Goal: Task Accomplishment & Management: Use online tool/utility

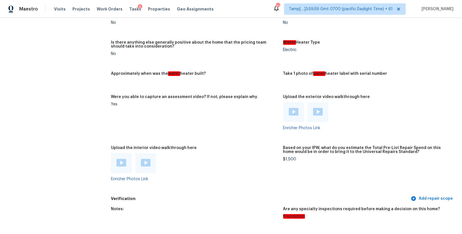
scroll to position [966, 0]
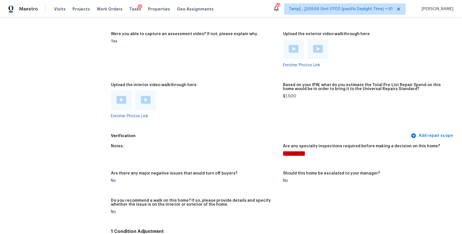
click at [121, 97] on img at bounding box center [122, 100] width 10 height 8
click at [146, 93] on div at bounding box center [145, 100] width 21 height 20
click at [146, 100] on img at bounding box center [146, 100] width 10 height 8
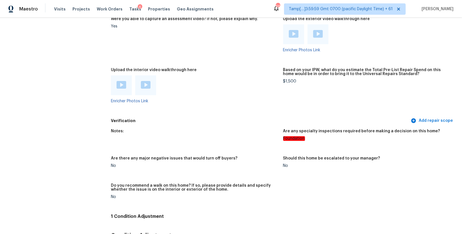
scroll to position [1002, 0]
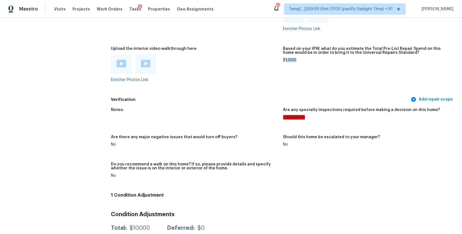
drag, startPoint x: 296, startPoint y: 61, endPoint x: 286, endPoint y: 61, distance: 10.2
click at [286, 61] on div "$1,500" at bounding box center [367, 60] width 168 height 4
copy div "1,500"
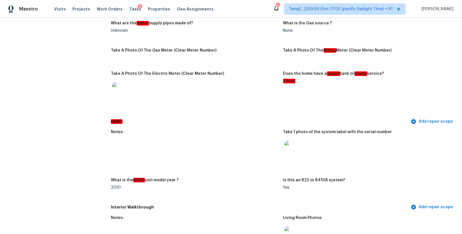
scroll to position [359, 0]
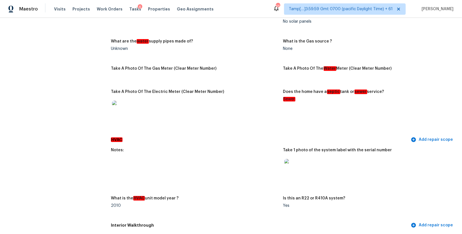
click at [292, 166] on img at bounding box center [293, 168] width 18 height 18
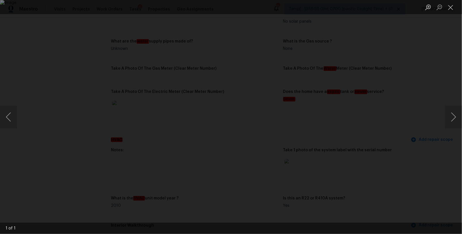
click at [439, 106] on div "Lightbox" at bounding box center [231, 117] width 462 height 234
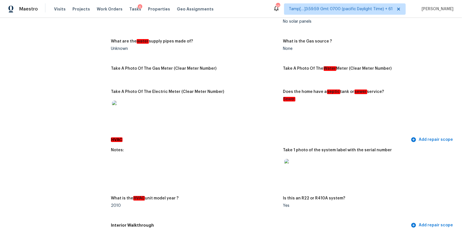
drag, startPoint x: 439, startPoint y: 106, endPoint x: 452, endPoint y: 37, distance: 70.7
click at [452, 37] on div "Lightbox" at bounding box center [231, 117] width 462 height 234
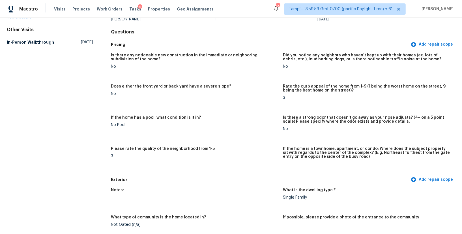
scroll to position [0, 0]
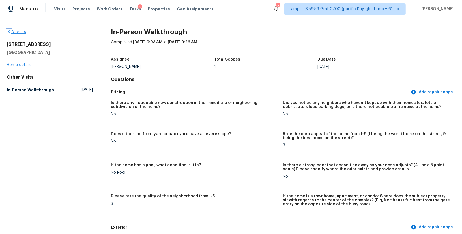
click at [10, 30] on icon at bounding box center [9, 31] width 5 height 5
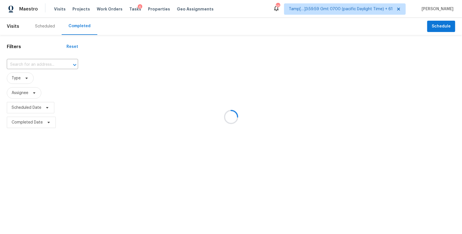
click at [18, 65] on div at bounding box center [231, 117] width 462 height 234
click at [26, 62] on div at bounding box center [231, 117] width 462 height 234
click at [27, 63] on div at bounding box center [231, 117] width 462 height 234
click at [17, 65] on div at bounding box center [231, 117] width 462 height 234
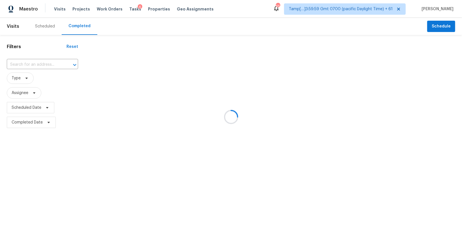
click at [23, 65] on div at bounding box center [231, 117] width 462 height 234
click at [27, 65] on div at bounding box center [231, 117] width 462 height 234
click at [24, 64] on div at bounding box center [231, 117] width 462 height 234
click at [26, 64] on div at bounding box center [231, 117] width 462 height 234
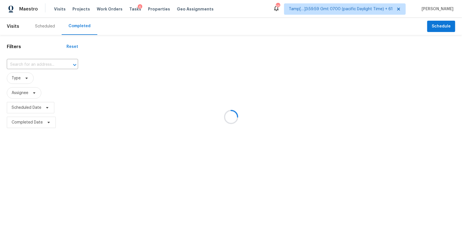
click at [27, 62] on div at bounding box center [231, 117] width 462 height 234
click at [17, 66] on div at bounding box center [231, 117] width 462 height 234
click at [20, 64] on div at bounding box center [231, 117] width 462 height 234
click at [31, 63] on div at bounding box center [231, 117] width 462 height 234
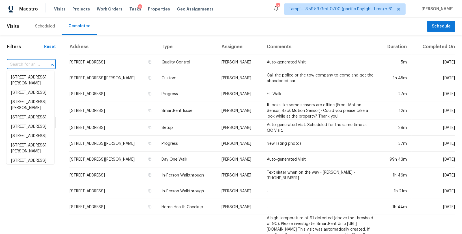
click at [31, 63] on input "text" at bounding box center [23, 64] width 33 height 9
paste input "[STREET_ADDRESS]"
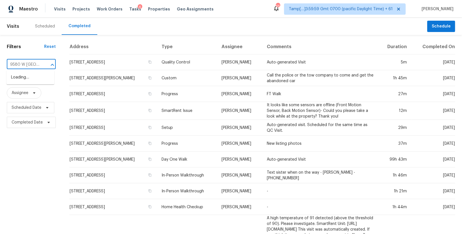
type input "9580 W [GEOGRAPHIC_DATA]"
click at [28, 91] on li "[STREET_ADDRESS]" at bounding box center [31, 86] width 48 height 9
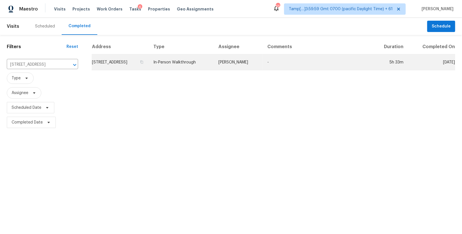
click at [198, 65] on td "In-Person Walkthrough" at bounding box center [181, 62] width 65 height 16
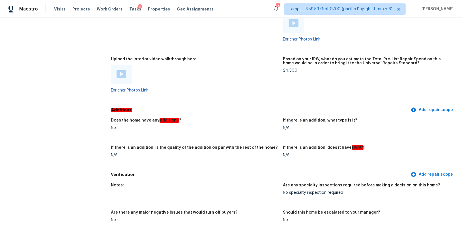
scroll to position [999, 0]
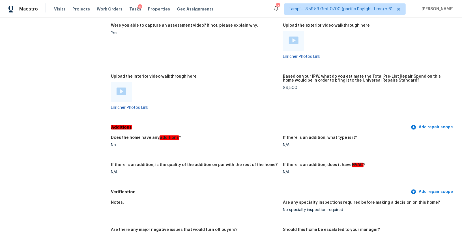
click at [125, 93] on img at bounding box center [122, 91] width 10 height 8
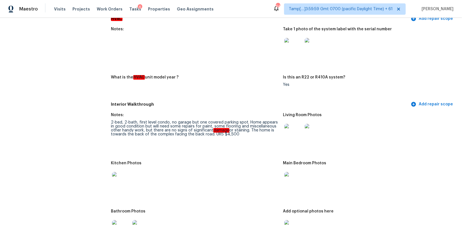
scroll to position [692, 0]
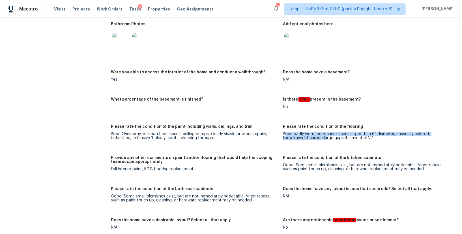
drag, startPoint x: 285, startPoint y: 133, endPoint x: 304, endPoint y: 138, distance: 20.1
click at [304, 138] on div "Poor: badly worn, permanent stains larger than 6” diameter, unusually colored, …" at bounding box center [367, 136] width 168 height 8
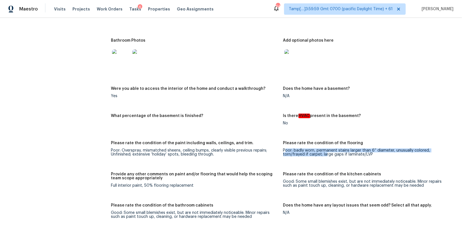
scroll to position [677, 0]
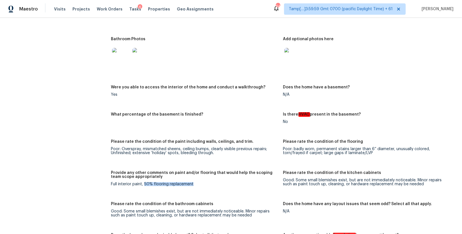
drag, startPoint x: 145, startPoint y: 182, endPoint x: 201, endPoint y: 186, distance: 55.3
click at [201, 186] on figure "Provide any other comments on paint and/or flooring that would help the scoping…" at bounding box center [197, 183] width 172 height 24
drag, startPoint x: 111, startPoint y: 182, endPoint x: 143, endPoint y: 183, distance: 32.0
click at [143, 183] on div "Full interior paint, 50% flooring replacement" at bounding box center [195, 184] width 168 height 4
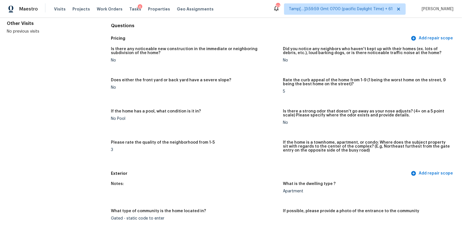
scroll to position [0, 0]
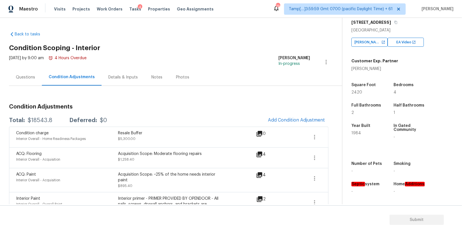
click at [29, 76] on div "Questions" at bounding box center [25, 77] width 19 height 6
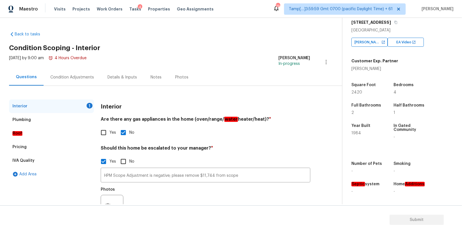
click at [78, 78] on div "Condition Adjustments" at bounding box center [72, 77] width 44 height 6
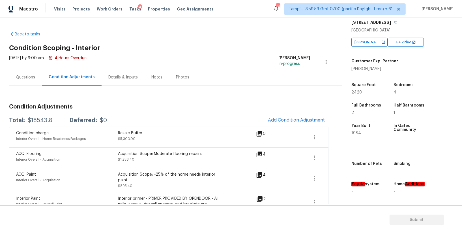
click at [115, 77] on div "Details & Inputs" at bounding box center [122, 77] width 29 height 6
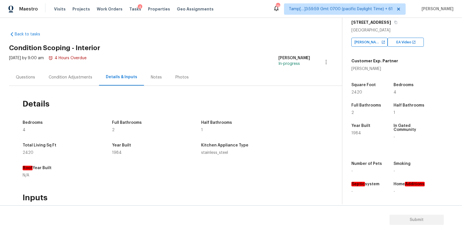
click at [151, 78] on div "Notes" at bounding box center [156, 77] width 11 height 6
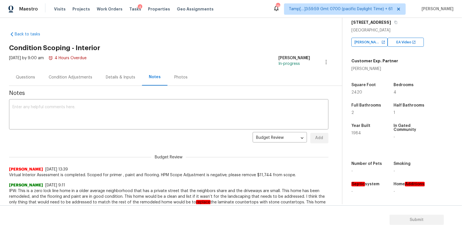
click at [84, 78] on div "Condition Adjustments" at bounding box center [71, 77] width 44 height 6
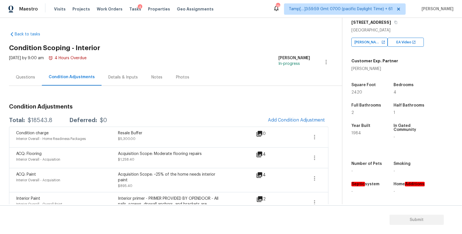
click at [17, 81] on div "Questions" at bounding box center [25, 77] width 33 height 17
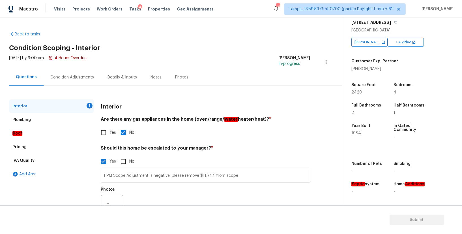
click at [59, 104] on div "Interior 1" at bounding box center [51, 106] width 85 height 14
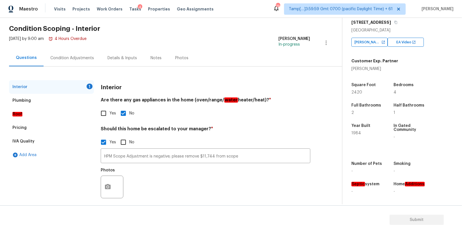
scroll to position [25, 0]
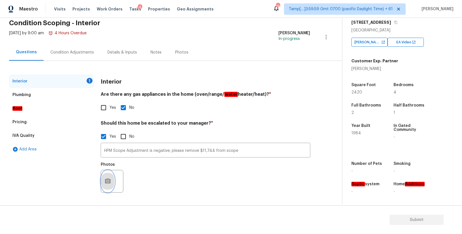
click at [106, 181] on icon "button" at bounding box center [108, 180] width 6 height 5
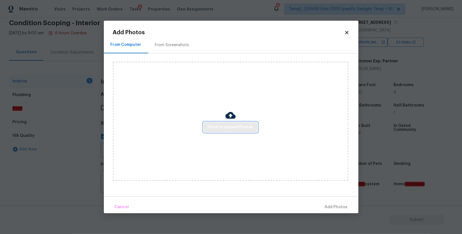
click at [222, 125] on span "Click to Upload Photos" at bounding box center [230, 127] width 45 height 7
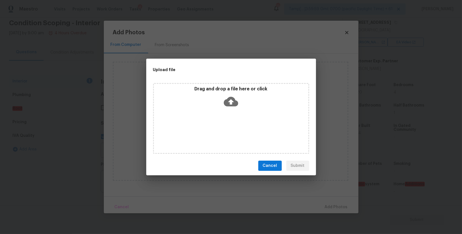
click at [228, 98] on icon at bounding box center [231, 102] width 14 height 10
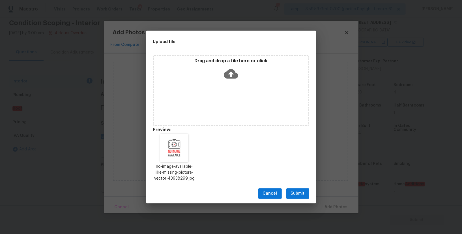
click at [294, 196] on span "Submit" at bounding box center [298, 193] width 14 height 7
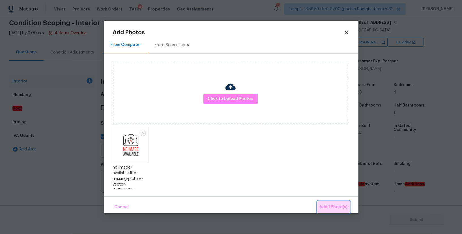
click at [324, 203] on span "Add 1 Photo(s)" at bounding box center [334, 206] width 28 height 7
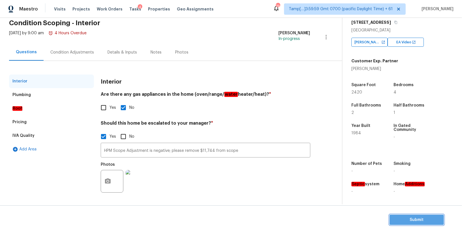
click at [408, 219] on span "Submit" at bounding box center [416, 219] width 45 height 7
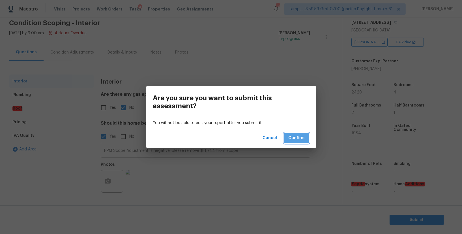
click at [291, 134] on button "Confirm" at bounding box center [296, 138] width 25 height 10
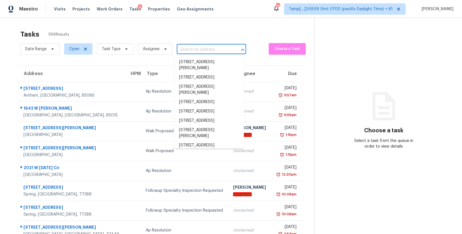
click at [194, 48] on input "text" at bounding box center [203, 49] width 53 height 9
paste input "[STREET_ADDRESS]"
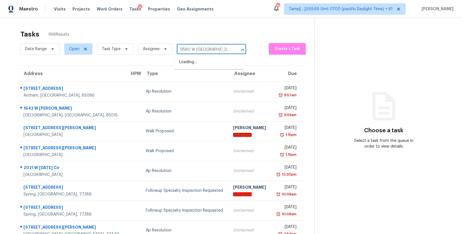
type input "9580 W [GEOGRAPHIC_DATA]"
click at [201, 76] on li "[STREET_ADDRESS]" at bounding box center [209, 71] width 69 height 9
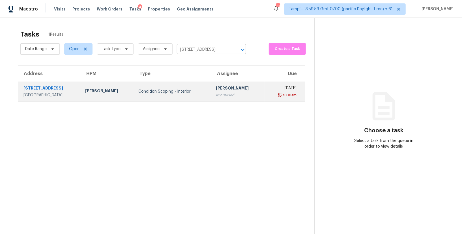
click at [201, 90] on div "Condition Scoping - Interior" at bounding box center [172, 92] width 69 height 6
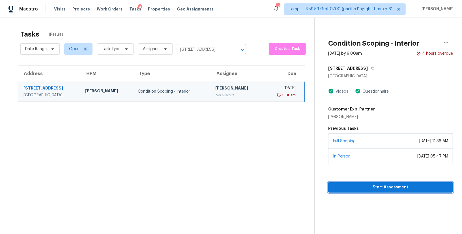
click at [356, 186] on span "Start Assessment" at bounding box center [391, 187] width 116 height 7
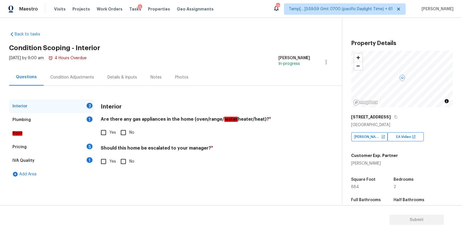
click at [106, 131] on input "Yes" at bounding box center [104, 132] width 12 height 12
checkbox input "true"
click at [123, 158] on input "No" at bounding box center [123, 162] width 12 height 12
checkbox input "true"
click at [63, 123] on div "Plumbing 1" at bounding box center [51, 120] width 85 height 14
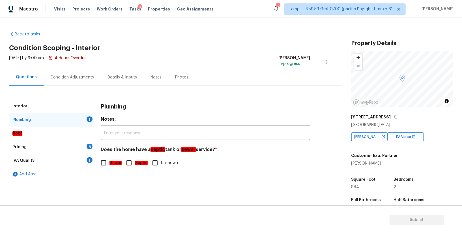
click at [104, 164] on input "Sewer" at bounding box center [104, 163] width 12 height 12
checkbox input "true"
click at [61, 143] on div "Pricing 5" at bounding box center [51, 147] width 85 height 14
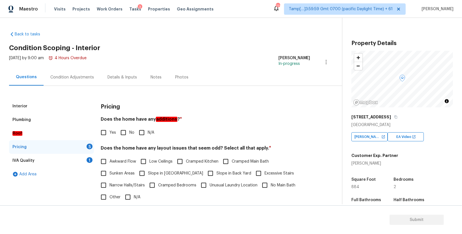
click at [134, 117] on h4 "Does the home have any additions ? *" at bounding box center [206, 120] width 210 height 8
click at [125, 130] on input "No" at bounding box center [123, 132] width 12 height 12
checkbox input "true"
click at [127, 198] on input "N/A" at bounding box center [128, 197] width 12 height 12
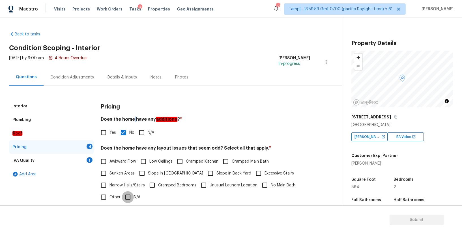
checkbox input "true"
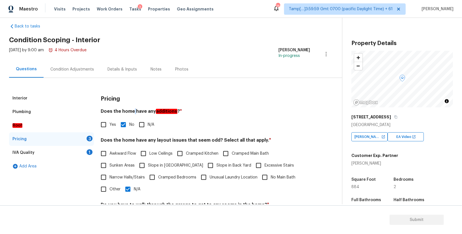
scroll to position [93, 0]
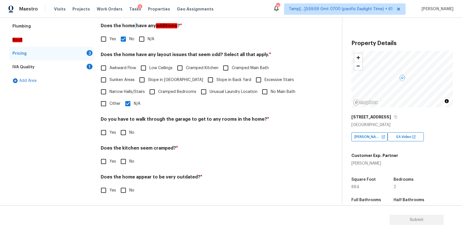
click at [122, 131] on input "No" at bounding box center [123, 132] width 12 height 12
checkbox input "true"
click at [121, 164] on input "No" at bounding box center [123, 162] width 12 height 12
checkbox input "true"
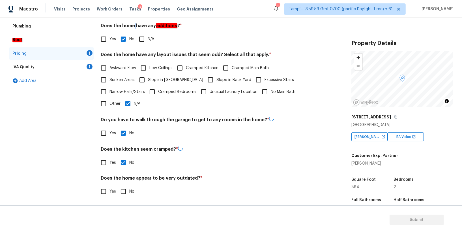
click at [125, 195] on input "No" at bounding box center [123, 191] width 12 height 12
checkbox input "true"
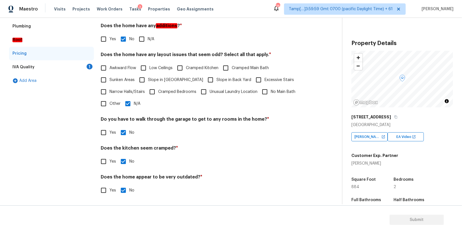
click at [66, 66] on div "IVA Quality 1" at bounding box center [51, 67] width 85 height 14
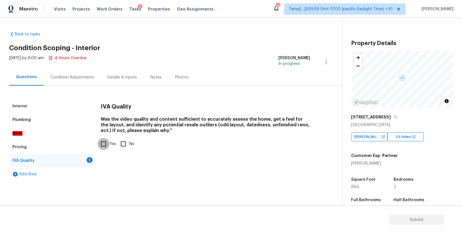
click at [106, 139] on input "Yes" at bounding box center [104, 144] width 12 height 12
checkbox input "true"
click at [60, 77] on div "Condition Adjustments" at bounding box center [72, 77] width 44 height 6
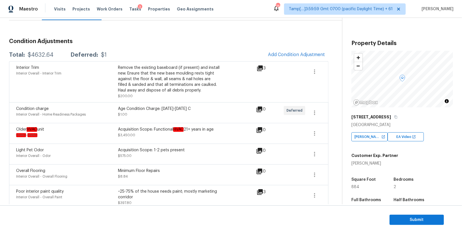
scroll to position [71, 0]
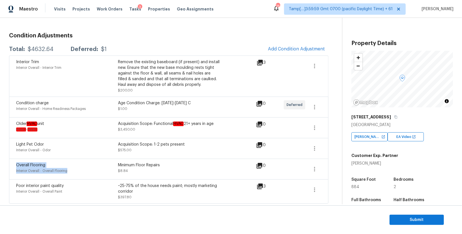
drag, startPoint x: 15, startPoint y: 163, endPoint x: 82, endPoint y: 174, distance: 67.7
click at [82, 174] on div "Overall Flooring Interior Overall - Overall Flooring Minimum Floor Repairs $8.8…" at bounding box center [168, 168] width 319 height 21
drag, startPoint x: 133, startPoint y: 171, endPoint x: 116, endPoint y: 164, distance: 18.9
click at [116, 164] on div "Overall Flooring Interior Overall - Overall Flooring Minimum Floor Repairs $8.84" at bounding box center [118, 169] width 204 height 14
click at [318, 169] on button "button" at bounding box center [315, 169] width 14 height 14
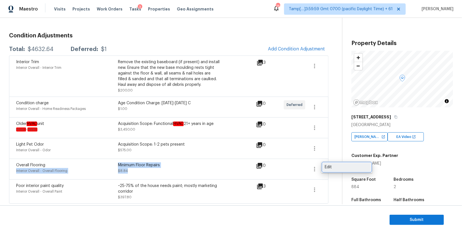
click at [326, 168] on div "Edit" at bounding box center [347, 167] width 44 height 6
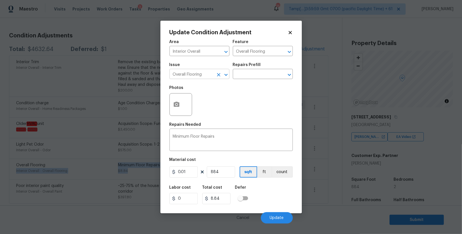
click at [199, 74] on input "Overall Flooring" at bounding box center [191, 74] width 44 height 9
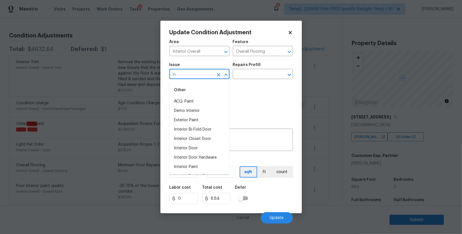
type input "i"
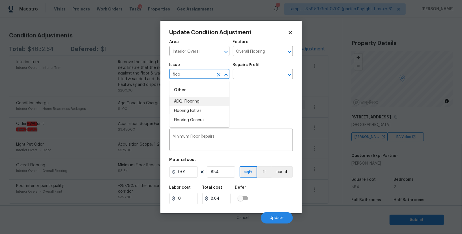
click at [206, 99] on li "ACQ: Flooring" at bounding box center [199, 101] width 60 height 9
type input "ACQ: Flooring"
click at [242, 75] on input "text" at bounding box center [255, 74] width 44 height 9
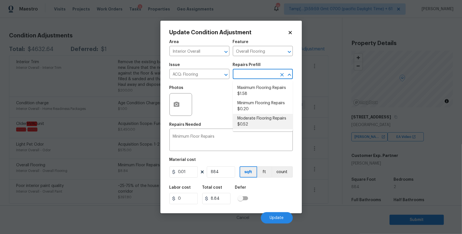
click at [248, 118] on li "Moderate Flooring Repairs $0.52" at bounding box center [263, 121] width 60 height 15
type input "Acquisition"
type textarea "Acquisition Scope: Moderate flooring repairs"
type input "0.52"
type input "459.68"
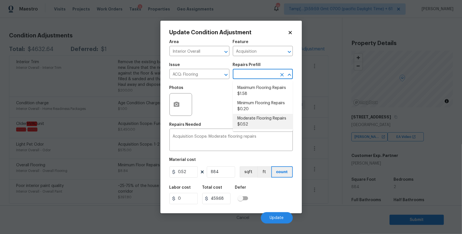
click at [254, 120] on li "Moderate Flooring Repairs $0.52" at bounding box center [263, 121] width 60 height 15
click at [249, 119] on li "Moderate Flooring Repairs $0.52" at bounding box center [263, 121] width 60 height 15
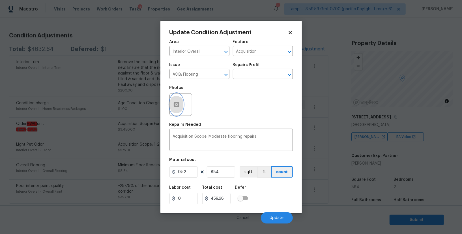
click at [177, 102] on icon "button" at bounding box center [177, 104] width 6 height 5
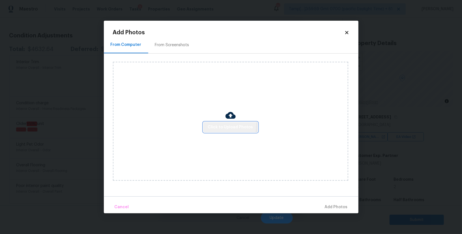
click at [222, 125] on span "Click to Upload Photos" at bounding box center [230, 127] width 45 height 7
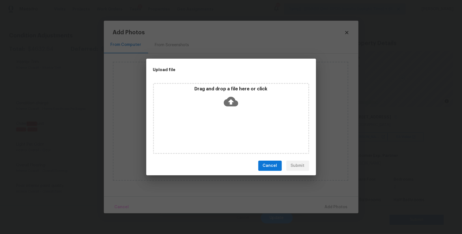
click at [228, 100] on icon at bounding box center [231, 102] width 14 height 10
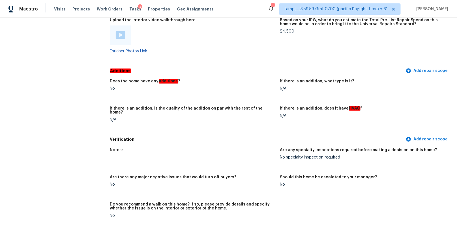
scroll to position [1021, 0]
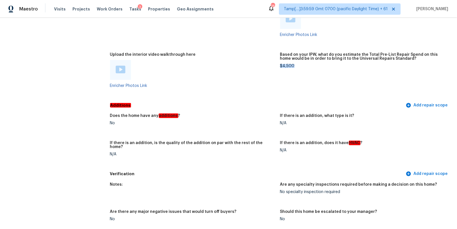
drag, startPoint x: 293, startPoint y: 64, endPoint x: 280, endPoint y: 64, distance: 13.3
click at [280, 64] on div "$4,500" at bounding box center [363, 66] width 166 height 4
copy div "$4,500"
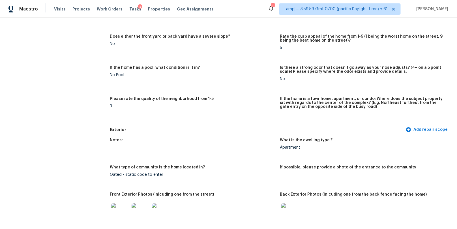
scroll to position [0, 0]
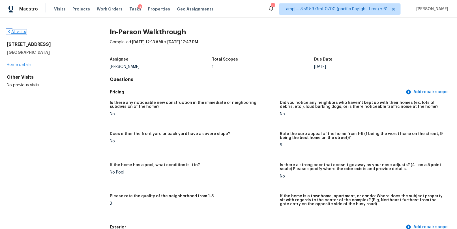
click at [9, 32] on icon at bounding box center [9, 31] width 2 height 3
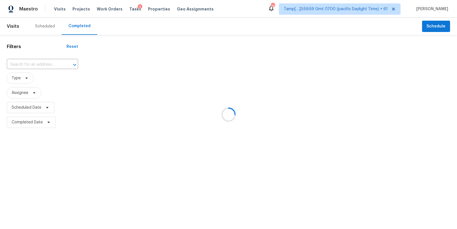
click at [31, 64] on div at bounding box center [228, 114] width 457 height 229
click at [28, 64] on div at bounding box center [228, 114] width 457 height 229
click at [25, 62] on div at bounding box center [228, 114] width 457 height 229
click at [18, 63] on div at bounding box center [228, 114] width 457 height 229
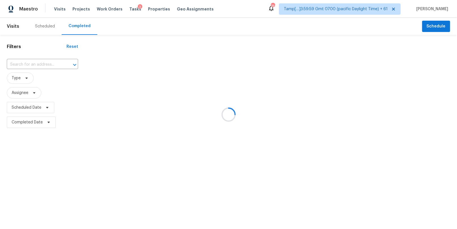
click at [21, 63] on div at bounding box center [228, 114] width 457 height 229
click at [23, 63] on div at bounding box center [228, 114] width 457 height 229
click at [25, 64] on div at bounding box center [228, 114] width 457 height 229
click at [29, 64] on div at bounding box center [228, 114] width 457 height 229
click at [19, 63] on div at bounding box center [228, 114] width 457 height 229
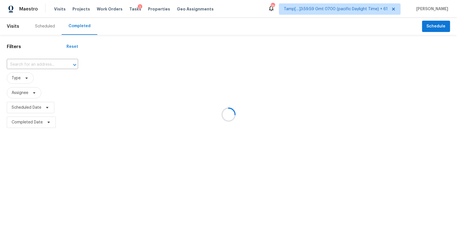
click at [26, 63] on div at bounding box center [228, 114] width 457 height 229
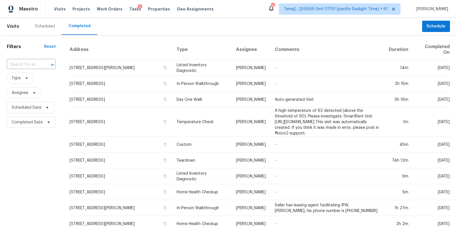
click at [26, 63] on input "text" at bounding box center [23, 64] width 33 height 9
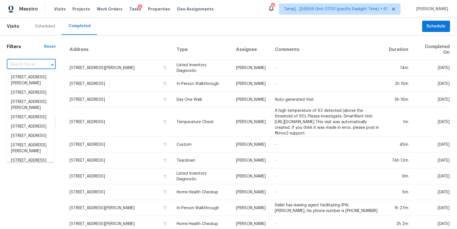
paste input "1123 Hounds Run, Safety Harbor, FL 34695"
type input "1123 Hounds Run, Safety Harbor, FL 34695"
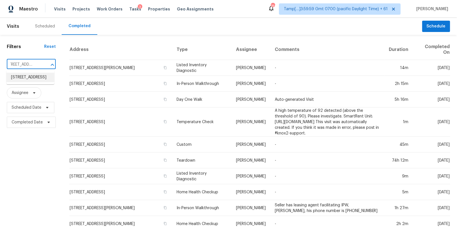
click at [25, 82] on li "1123 Hounds Run, Safety Harbor, FL 34695" at bounding box center [31, 77] width 48 height 9
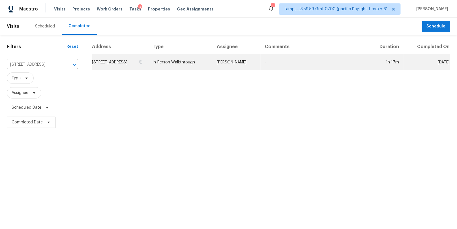
click at [204, 62] on td "In-Person Walkthrough" at bounding box center [180, 62] width 64 height 16
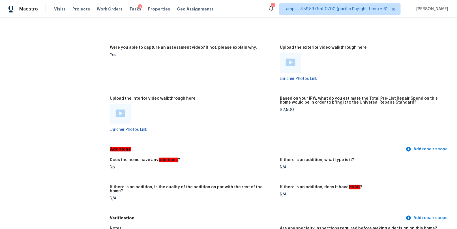
scroll to position [1263, 0]
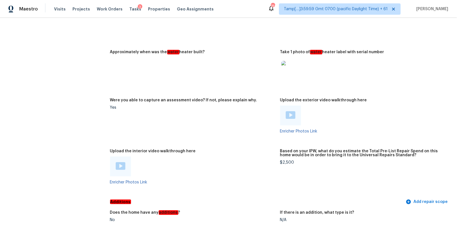
click at [123, 167] on img at bounding box center [121, 166] width 10 height 8
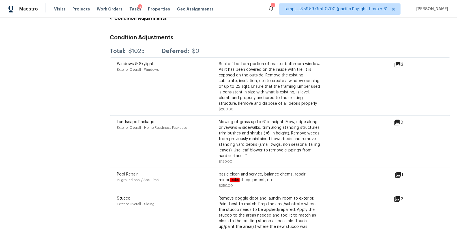
scroll to position [1011, 0]
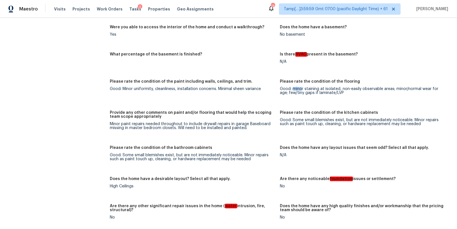
drag, startPoint x: 293, startPoint y: 88, endPoint x: 302, endPoint y: 88, distance: 9.3
click at [302, 88] on div "Good: minor staining at isolated, non-easily observable areas; minor/normal wea…" at bounding box center [363, 91] width 166 height 8
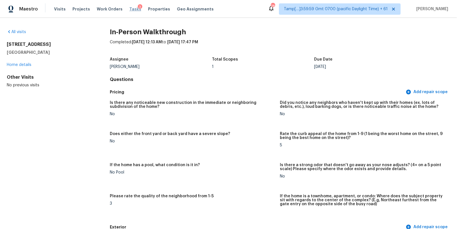
click at [129, 10] on span "Tasks" at bounding box center [135, 9] width 12 height 4
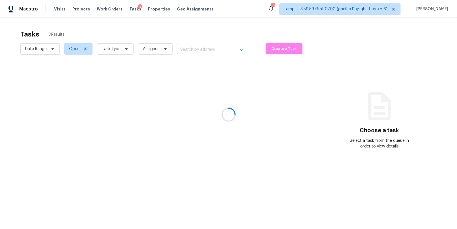
click at [192, 48] on div at bounding box center [228, 114] width 457 height 229
click at [191, 50] on div at bounding box center [228, 114] width 457 height 229
click at [190, 48] on div at bounding box center [228, 114] width 457 height 229
click at [190, 50] on div at bounding box center [228, 114] width 457 height 229
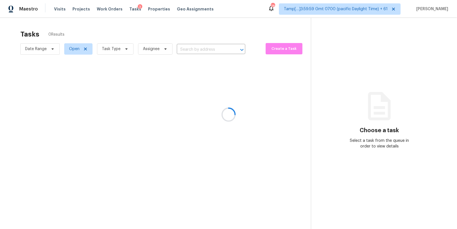
click at [190, 50] on div at bounding box center [228, 114] width 457 height 229
click at [192, 48] on div at bounding box center [228, 114] width 457 height 229
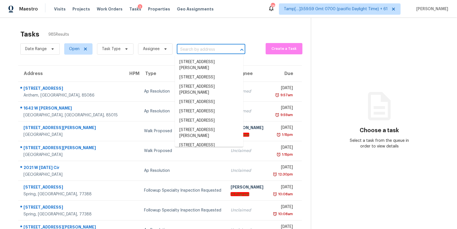
click at [192, 48] on input "text" at bounding box center [203, 49] width 53 height 9
paste input "9580 W Reno Ave Unit 130 Las Vegas, NV, 89148"
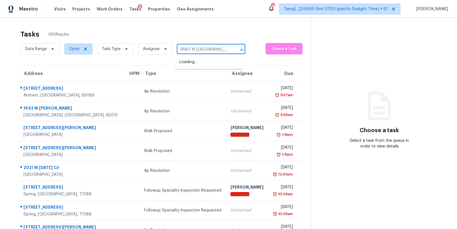
type input "9580 W [GEOGRAPHIC_DATA]"
click at [200, 76] on li "[STREET_ADDRESS]" at bounding box center [209, 71] width 68 height 9
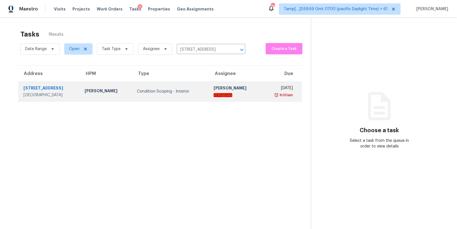
click at [199, 90] on div "Condition Scoping - Interior" at bounding box center [171, 92] width 68 height 6
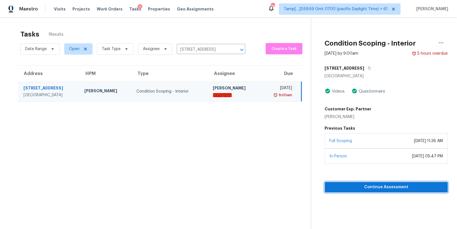
click at [359, 189] on span "Continue Assessment" at bounding box center [386, 187] width 114 height 7
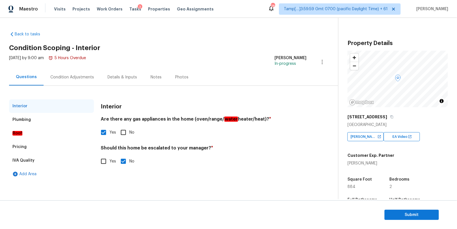
click at [72, 75] on div "Condition Adjustments" at bounding box center [72, 77] width 44 height 6
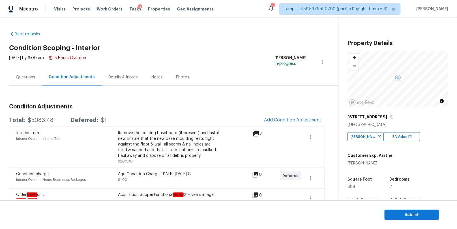
click at [20, 80] on div "Questions" at bounding box center [25, 77] width 19 height 6
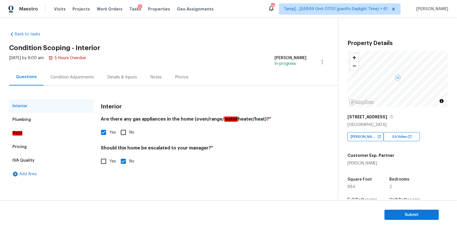
click at [55, 75] on div "Condition Adjustments" at bounding box center [72, 77] width 44 height 6
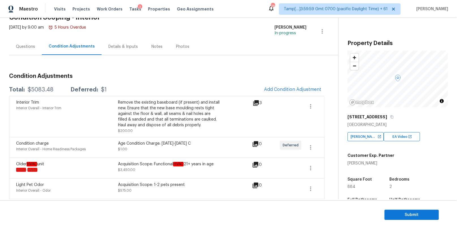
scroll to position [76, 0]
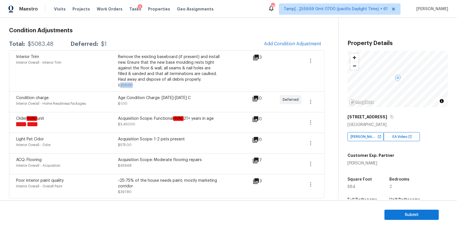
drag, startPoint x: 132, startPoint y: 84, endPoint x: 120, endPoint y: 84, distance: 12.5
click at [120, 84] on div "Remove the existing baseboard (if present) and install new. Ensure that the new…" at bounding box center [169, 71] width 102 height 34
copy span "200.00"
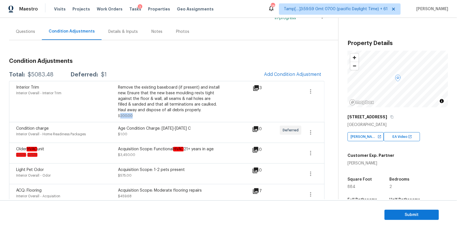
scroll to position [0, 0]
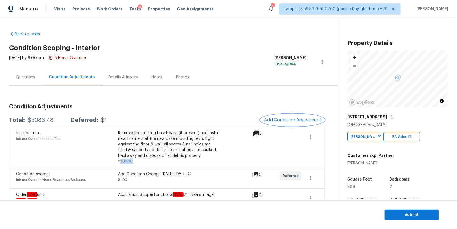
click at [272, 118] on span "Add Condition Adjustment" at bounding box center [292, 119] width 57 height 5
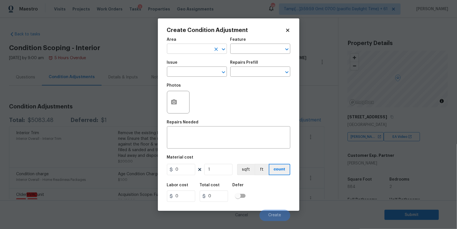
click at [201, 47] on input "text" at bounding box center [189, 49] width 44 height 9
click at [199, 70] on li "Interior Overall" at bounding box center [197, 71] width 60 height 9
type input "Interior Overall"
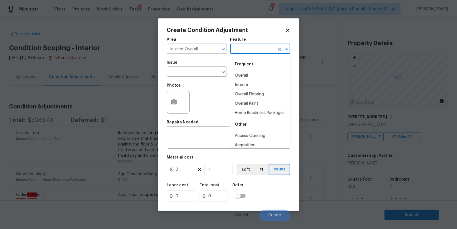
click at [249, 50] on input "text" at bounding box center [252, 49] width 44 height 9
click at [249, 74] on li "Interior" at bounding box center [260, 75] width 60 height 9
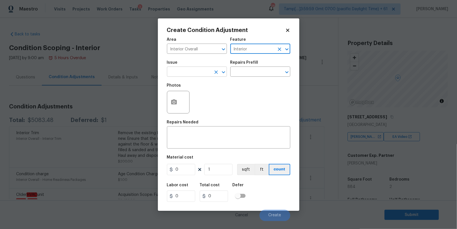
type input "Interior"
click at [179, 76] on input "text" at bounding box center [189, 72] width 44 height 9
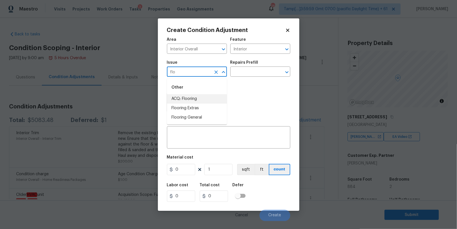
click at [176, 100] on li "ACQ: Flooring" at bounding box center [197, 98] width 60 height 9
type input "ACQ: Flooring"
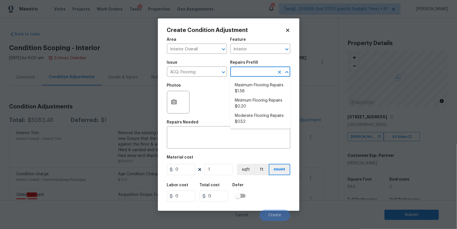
click at [255, 69] on input "text" at bounding box center [252, 72] width 44 height 9
click at [244, 117] on li "Moderate Flooring Repairs $0.52" at bounding box center [260, 118] width 60 height 15
type input "Acquisition"
type textarea "Acquisition Scope: Moderate flooring repairs"
type input "0.52"
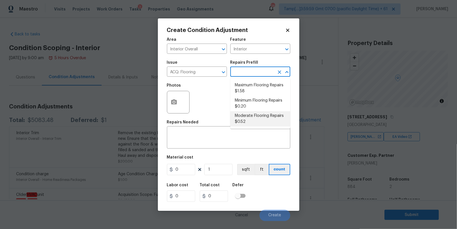
type input "0.52"
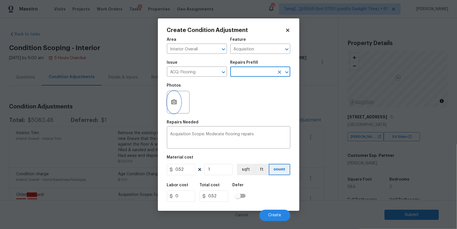
click at [177, 102] on button "button" at bounding box center [174, 102] width 14 height 22
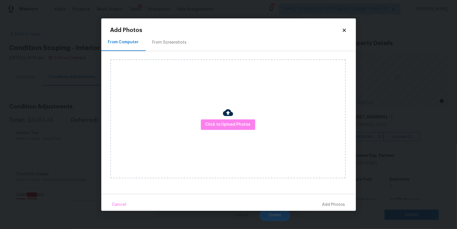
click at [221, 114] on div "Click to Upload Photos" at bounding box center [227, 118] width 235 height 119
click at [227, 120] on button "Click to Upload Photos" at bounding box center [228, 124] width 54 height 10
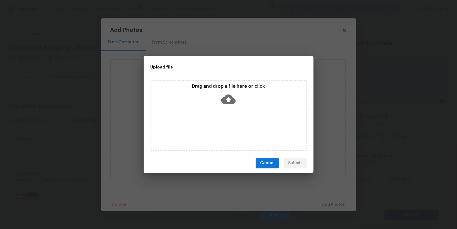
click at [227, 96] on icon at bounding box center [228, 99] width 14 height 10
